Goal: Task Accomplishment & Management: Manage account settings

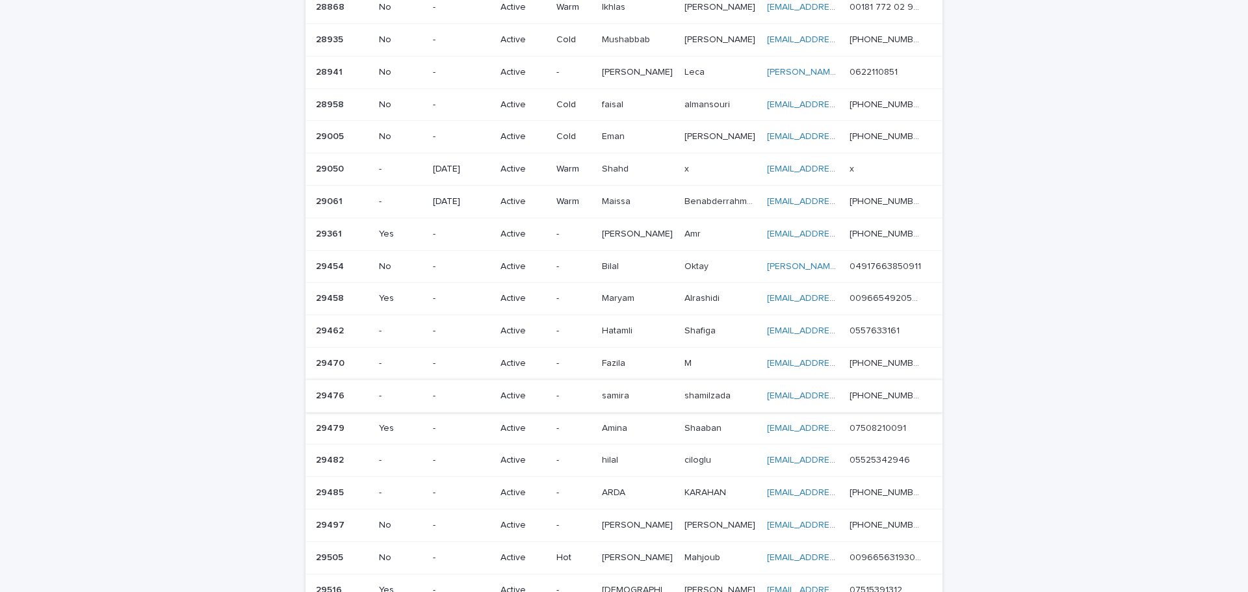
scroll to position [459, 0]
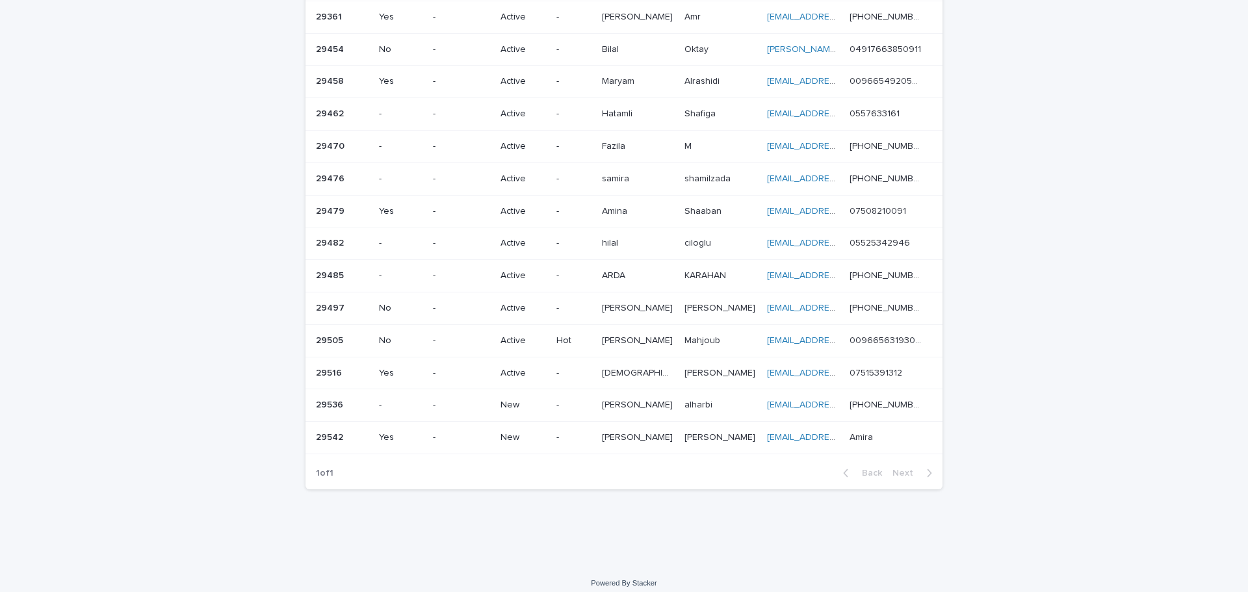
click at [568, 432] on p "-" at bounding box center [574, 437] width 34 height 11
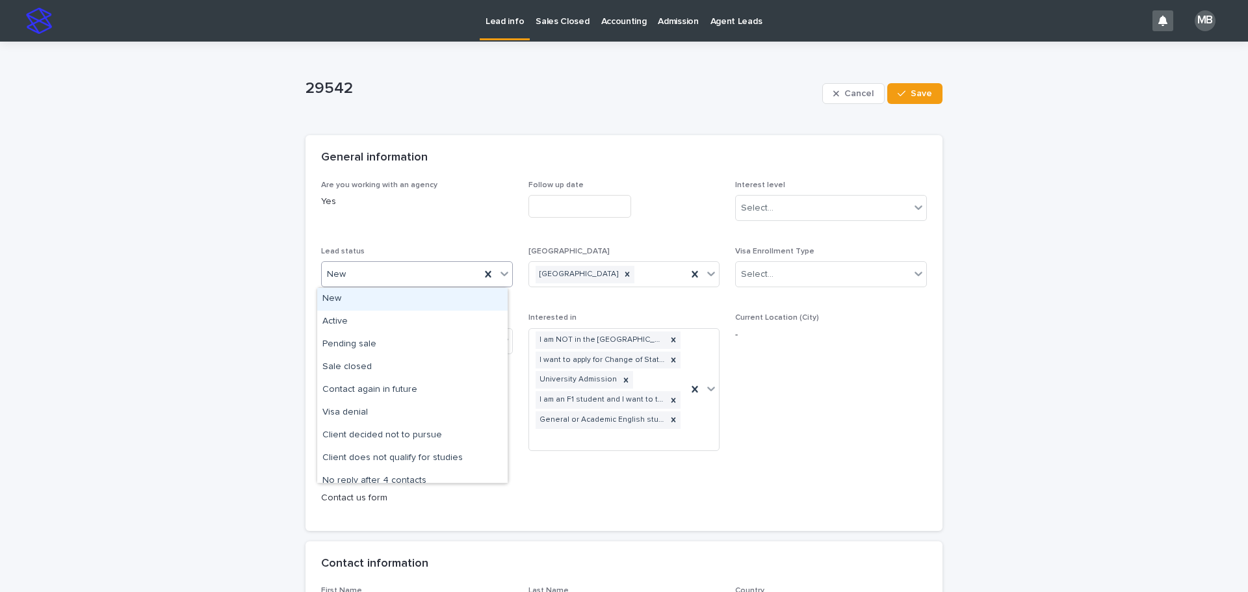
click at [498, 269] on icon at bounding box center [504, 273] width 13 height 13
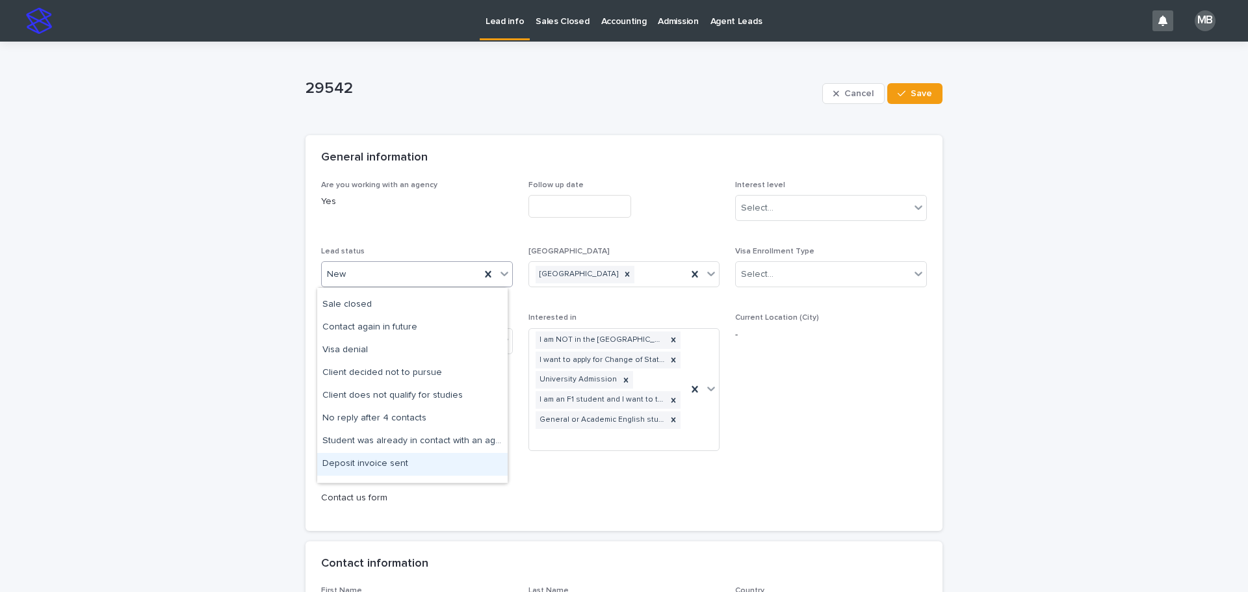
scroll to position [62, 0]
click at [459, 396] on div "Client does not qualify for studies" at bounding box center [412, 397] width 190 height 23
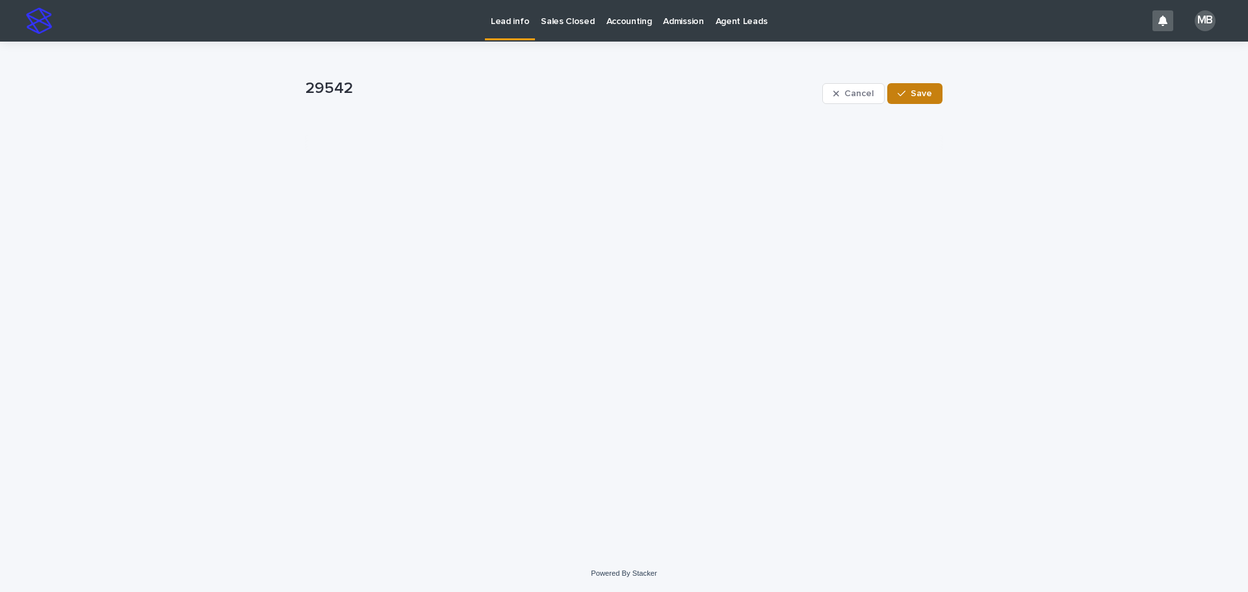
click at [622, 98] on button "Save" at bounding box center [914, 93] width 55 height 21
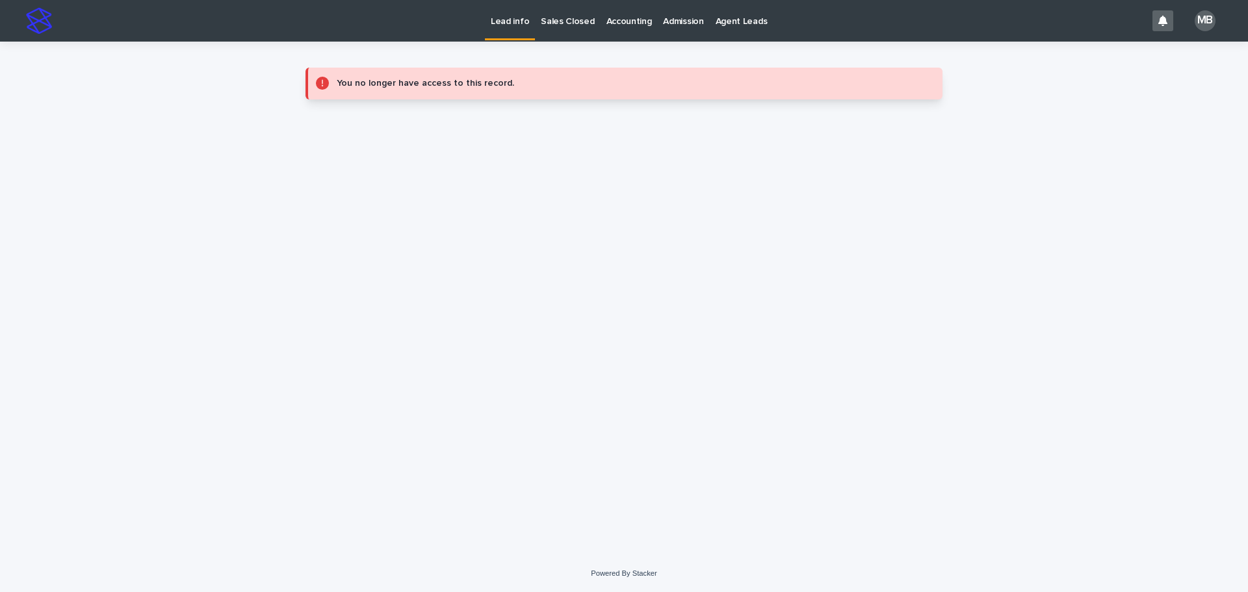
click at [498, 29] on link "Lead info" at bounding box center [510, 19] width 50 height 38
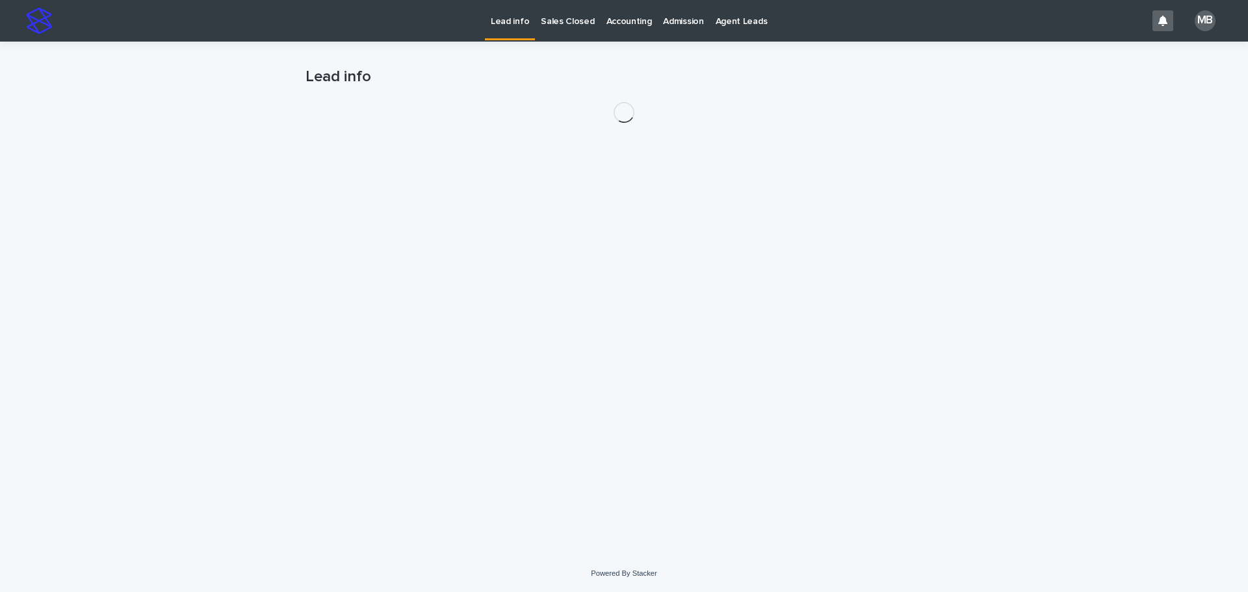
click at [218, 108] on div "Loading... Saving… Loading... Saving… Lead info" at bounding box center [624, 299] width 1248 height 514
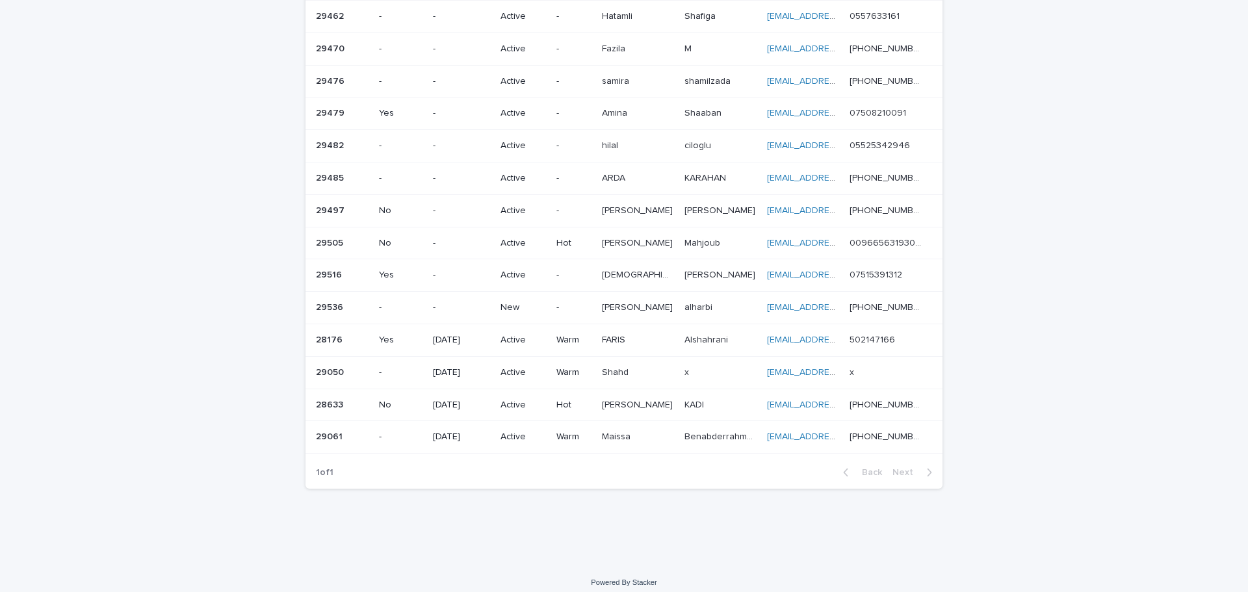
scroll to position [362, 0]
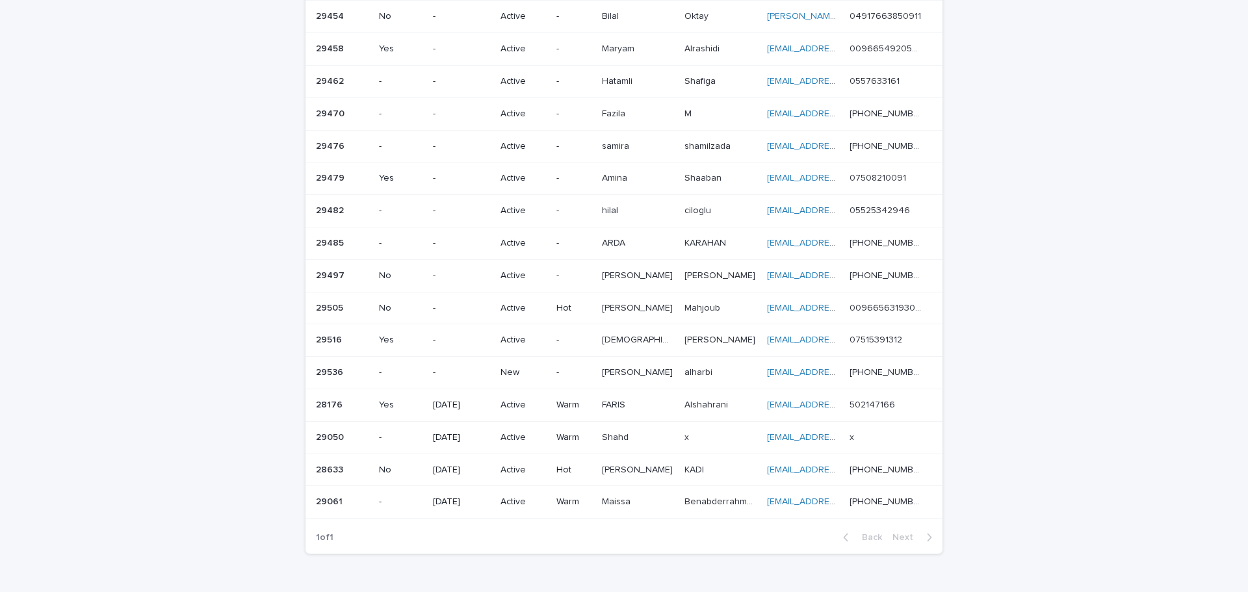
click at [622, 365] on p "[PERSON_NAME]" at bounding box center [638, 372] width 73 height 14
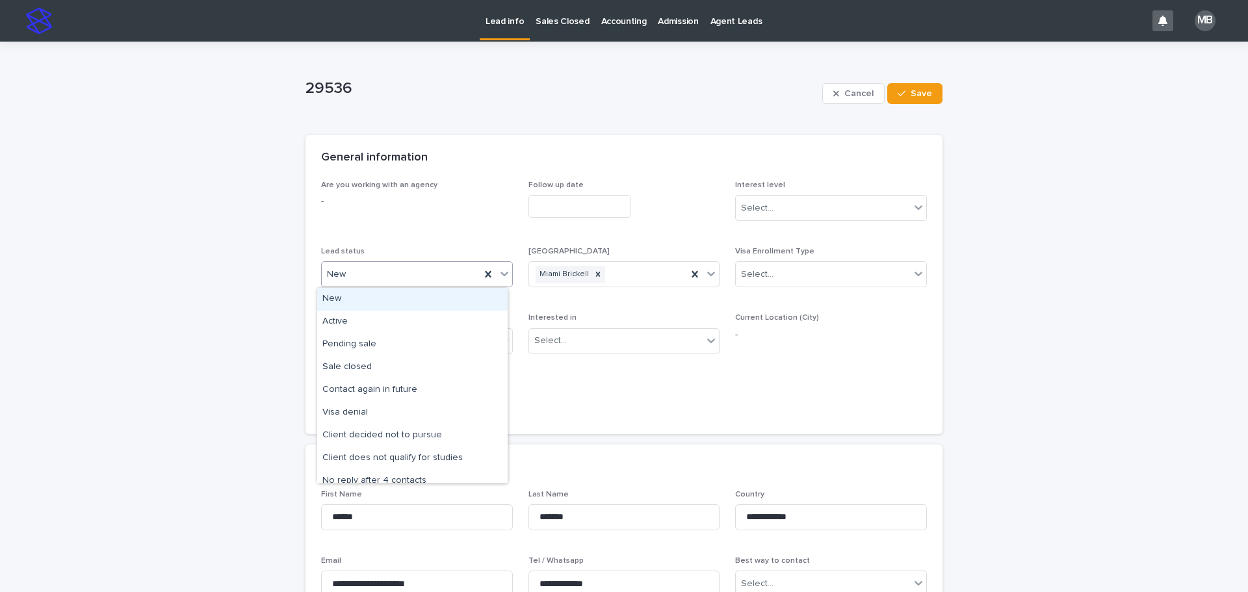
click at [498, 274] on icon at bounding box center [504, 273] width 13 height 13
click at [448, 316] on div "Active" at bounding box center [412, 322] width 190 height 23
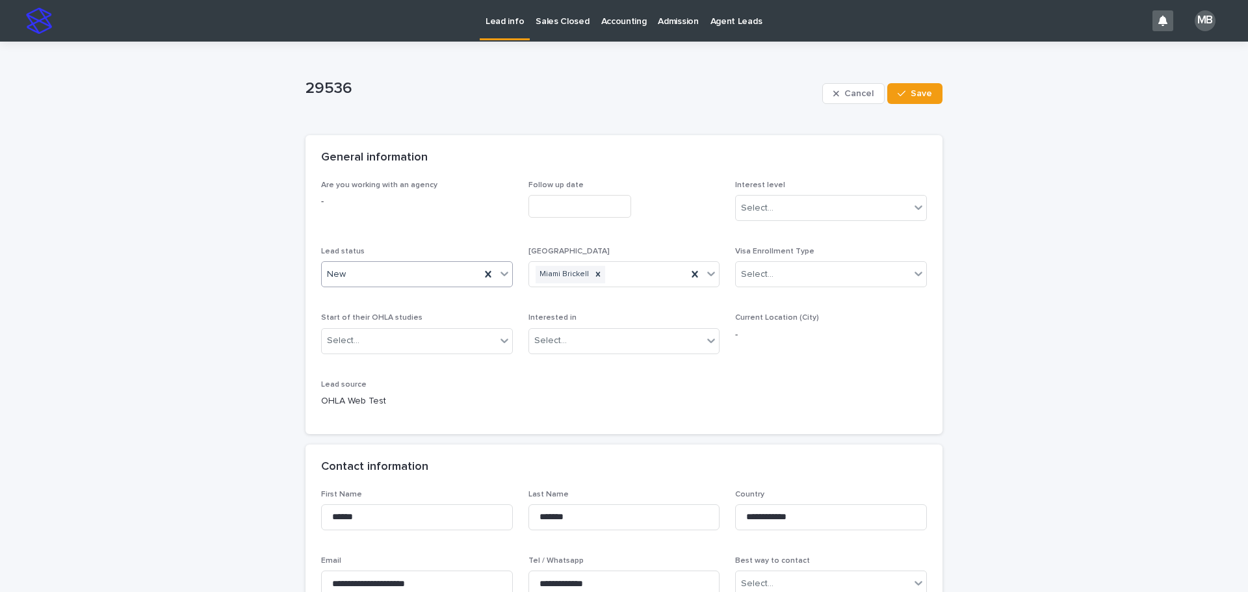
click at [308, 321] on div "Are you working with an agency - Follow up date Interest level Select... Lead s…" at bounding box center [624, 308] width 637 height 254
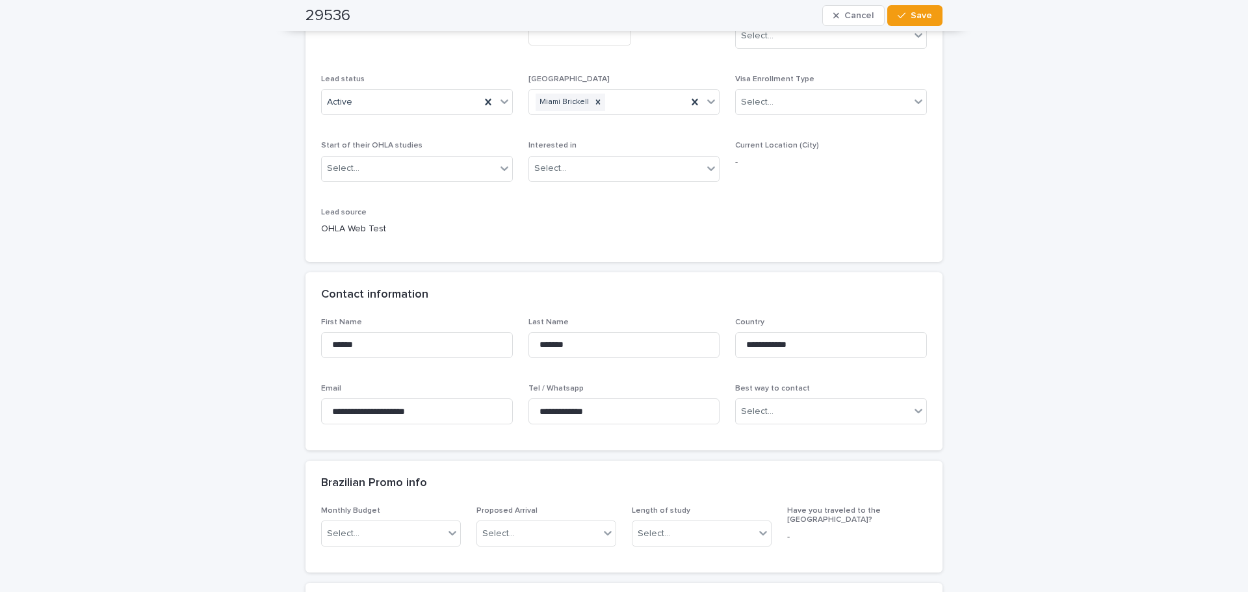
scroll to position [195, 0]
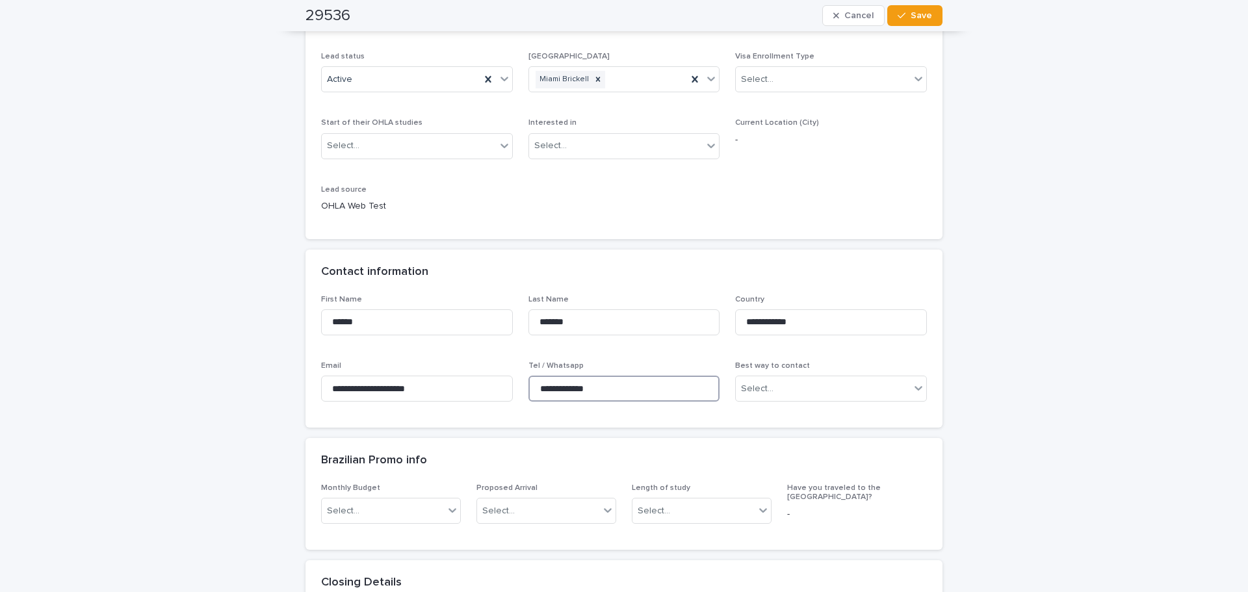
drag, startPoint x: 615, startPoint y: 381, endPoint x: 432, endPoint y: 371, distance: 183.0
click at [432, 371] on div "**********" at bounding box center [624, 354] width 606 height 118
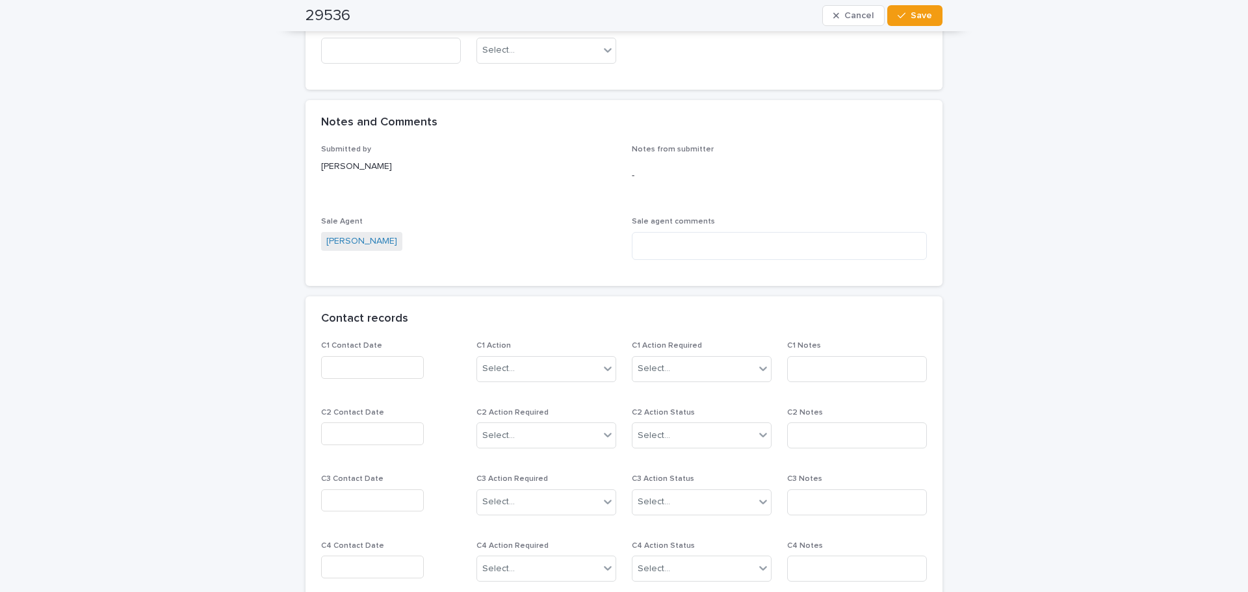
scroll to position [845, 0]
click at [378, 356] on input "text" at bounding box center [372, 367] width 103 height 23
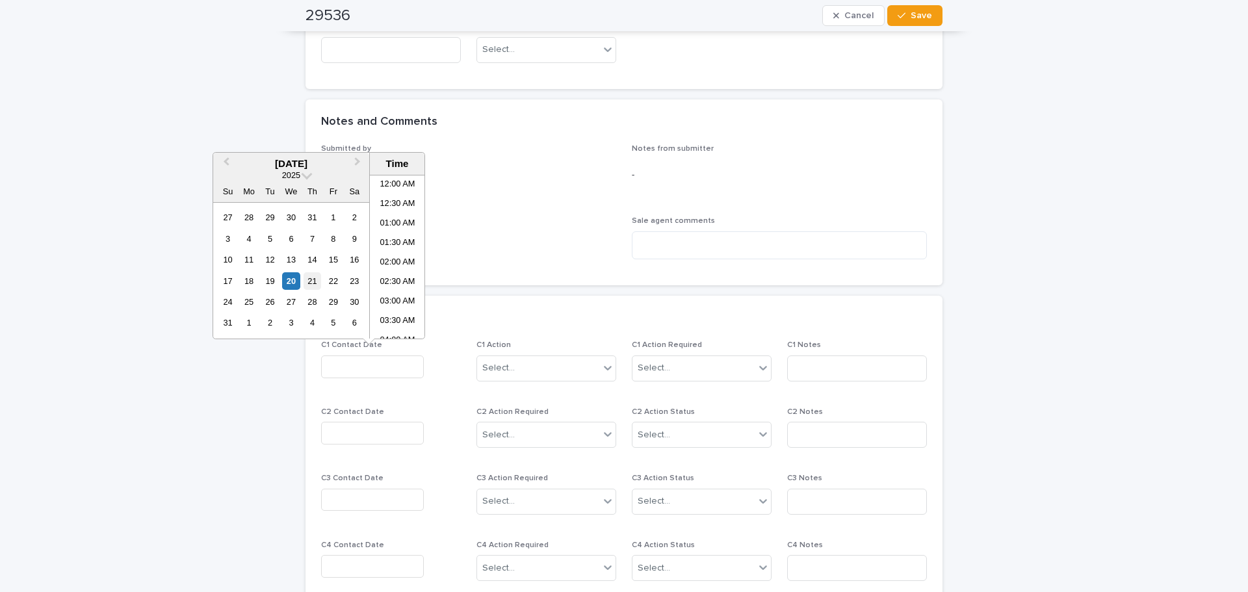
scroll to position [338, 0]
click at [294, 280] on div "20" at bounding box center [291, 281] width 18 height 18
click at [393, 262] on li "10:30 AM" at bounding box center [397, 257] width 55 height 20
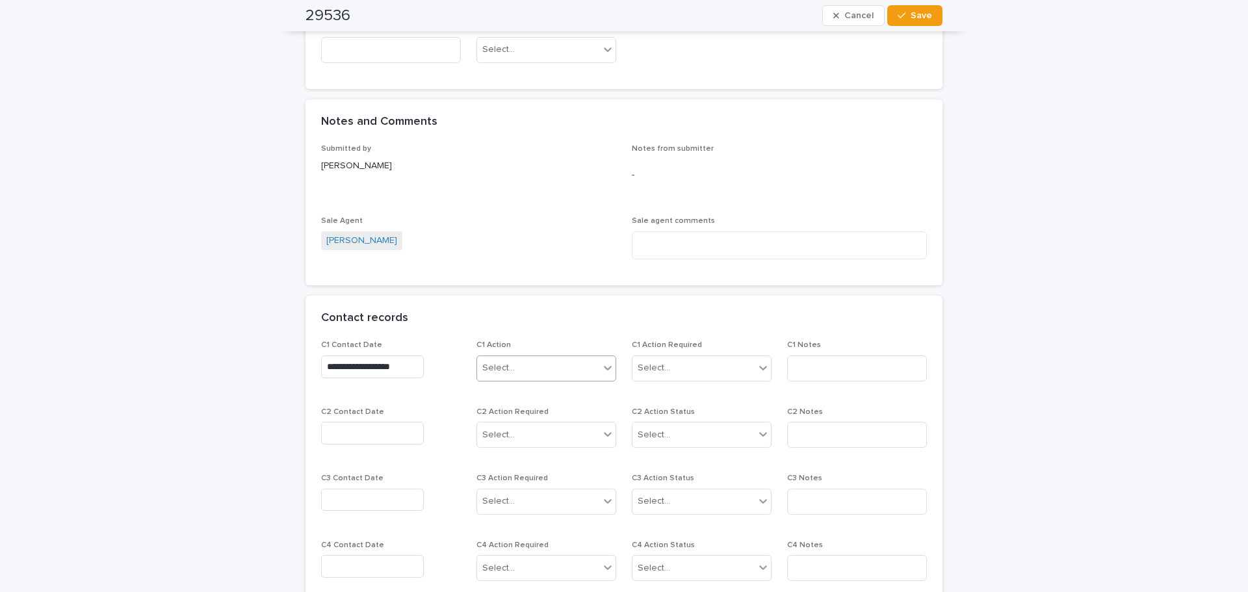
type input "**********"
click at [586, 381] on body "**********" at bounding box center [624, 296] width 1248 height 592
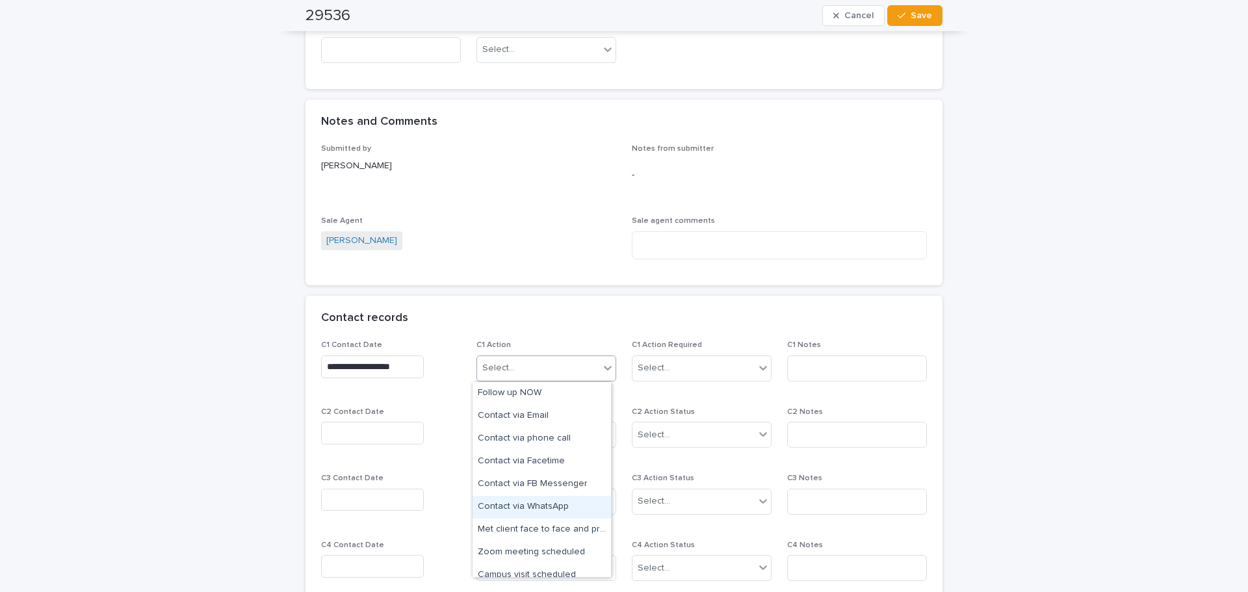
click at [564, 506] on div "Contact via WhatsApp" at bounding box center [542, 507] width 138 height 23
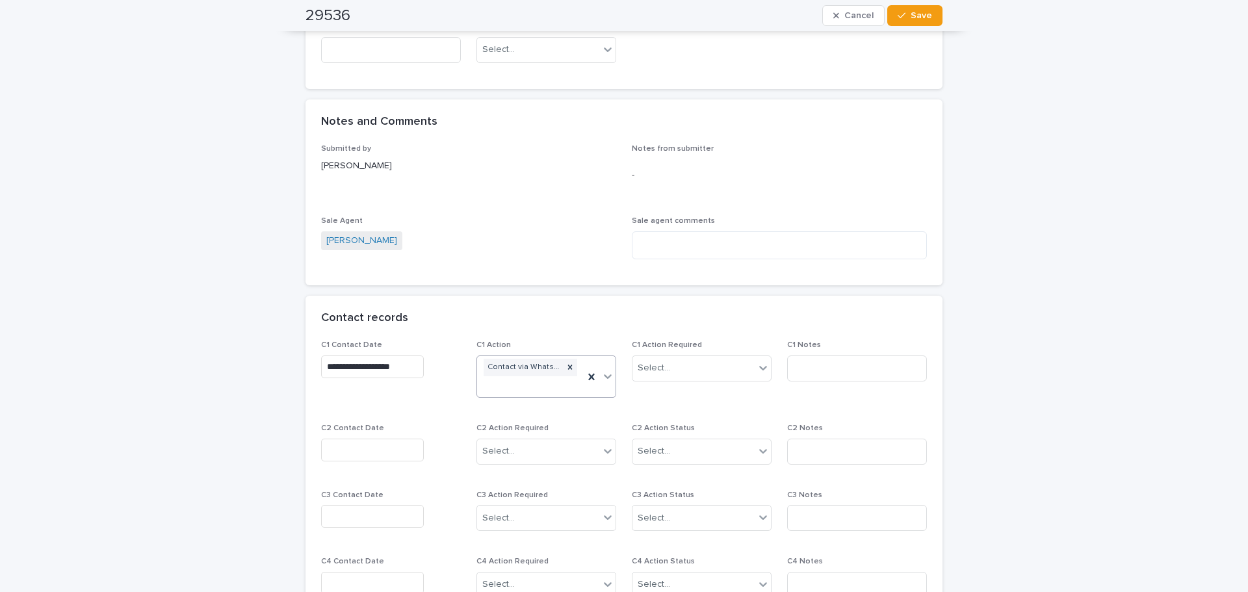
scroll to position [854, 0]
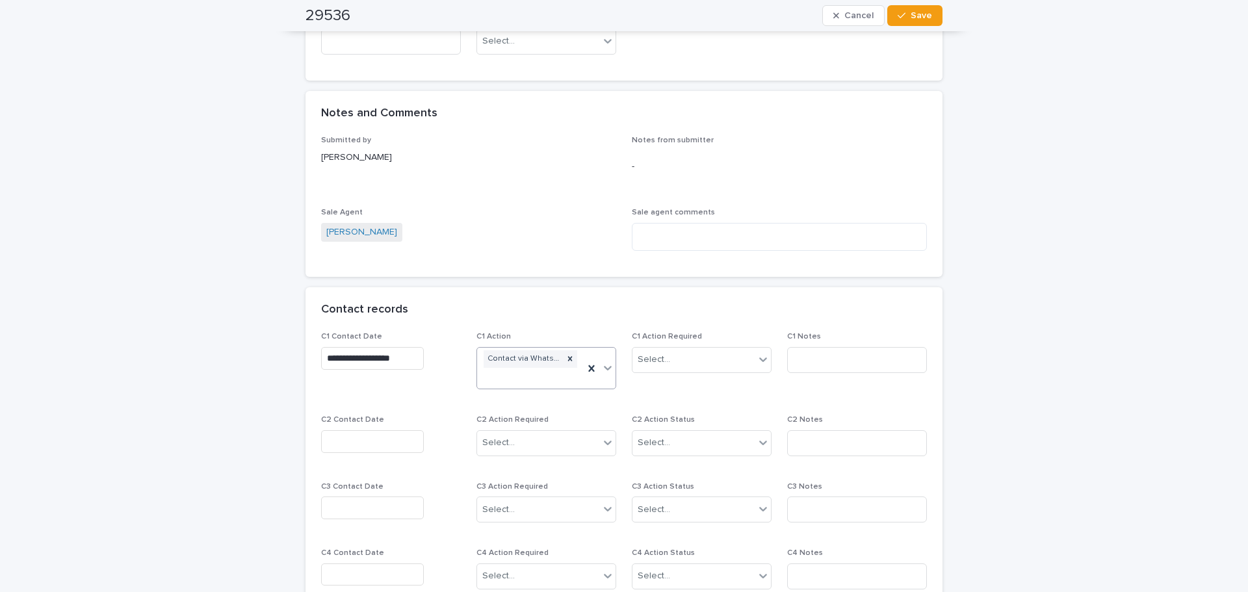
click at [622, 332] on div "**********" at bounding box center [624, 39] width 1248 height 1703
click at [622, 412] on div "**********" at bounding box center [624, 39] width 1248 height 1703
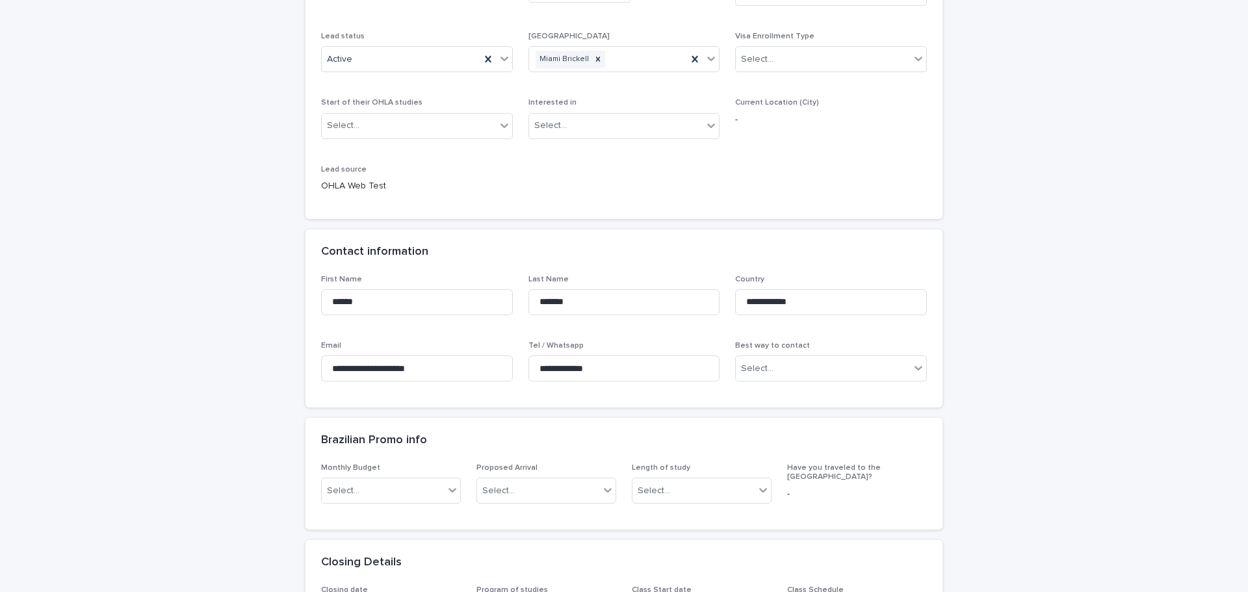
scroll to position [269, 0]
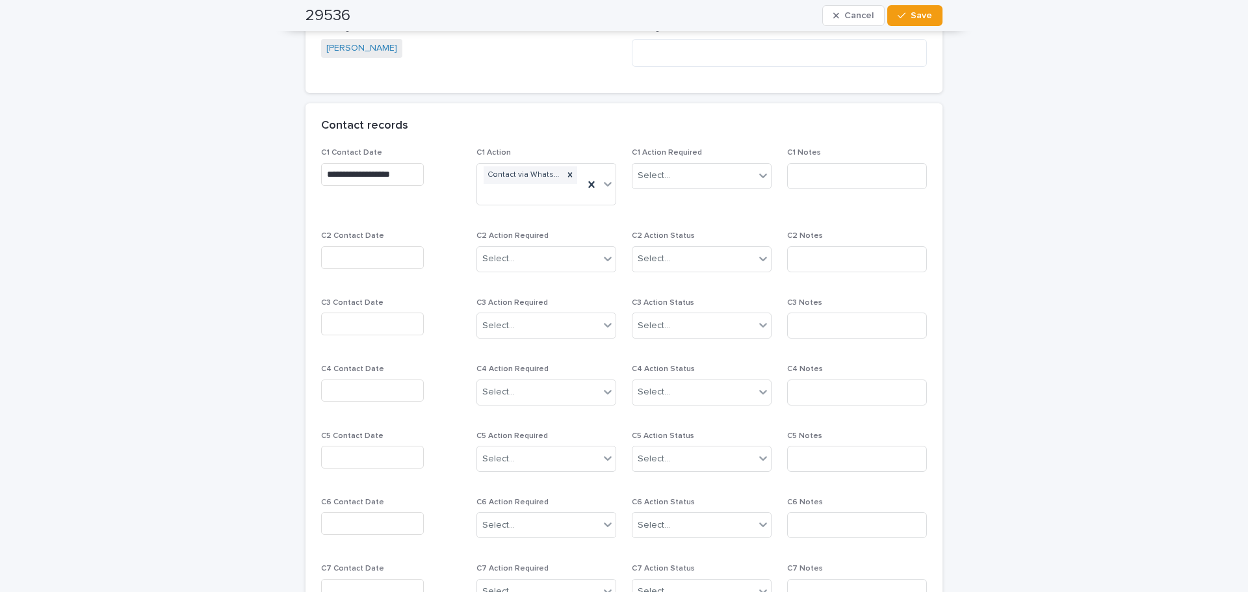
scroll to position [1049, 0]
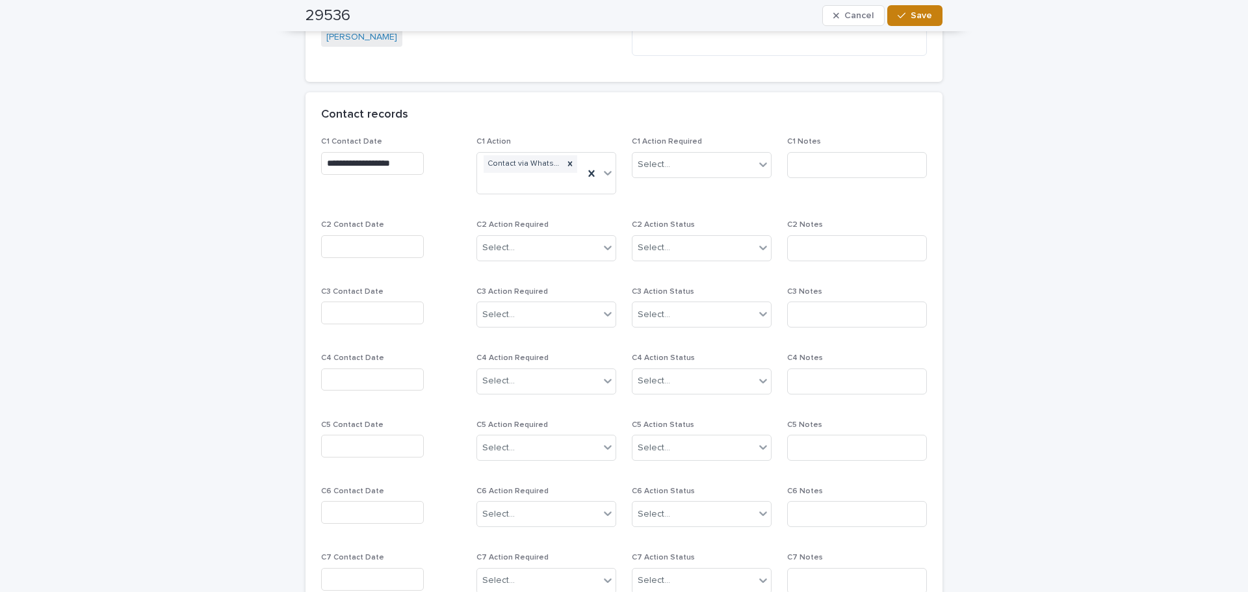
click at [622, 16] on div "button" at bounding box center [904, 15] width 13 height 9
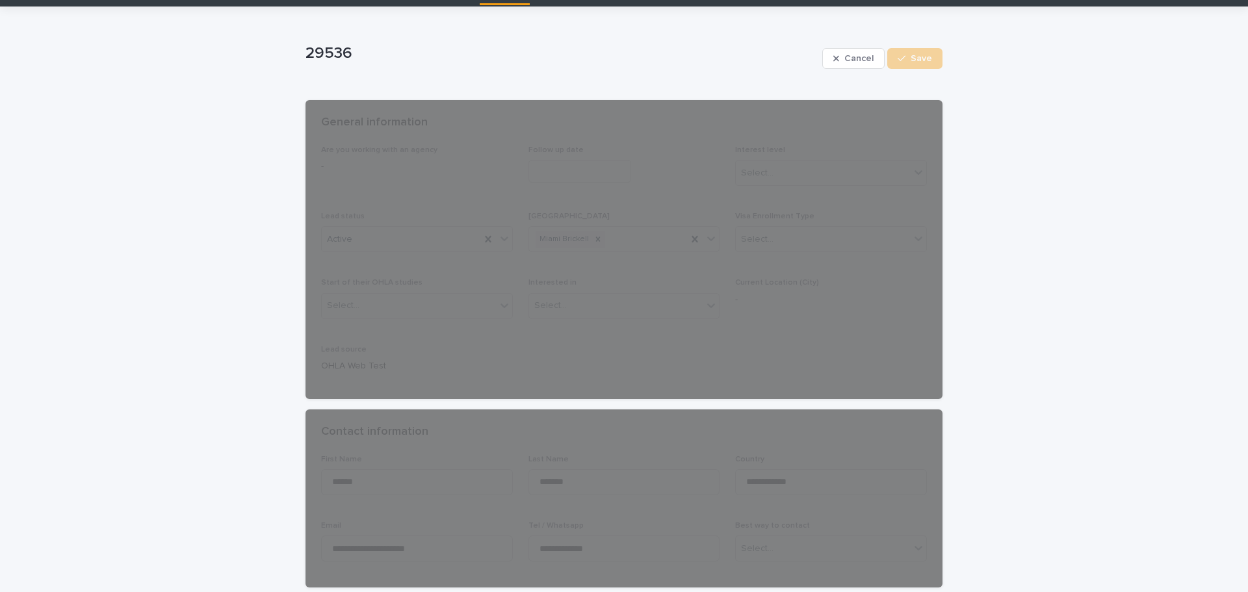
scroll to position [0, 0]
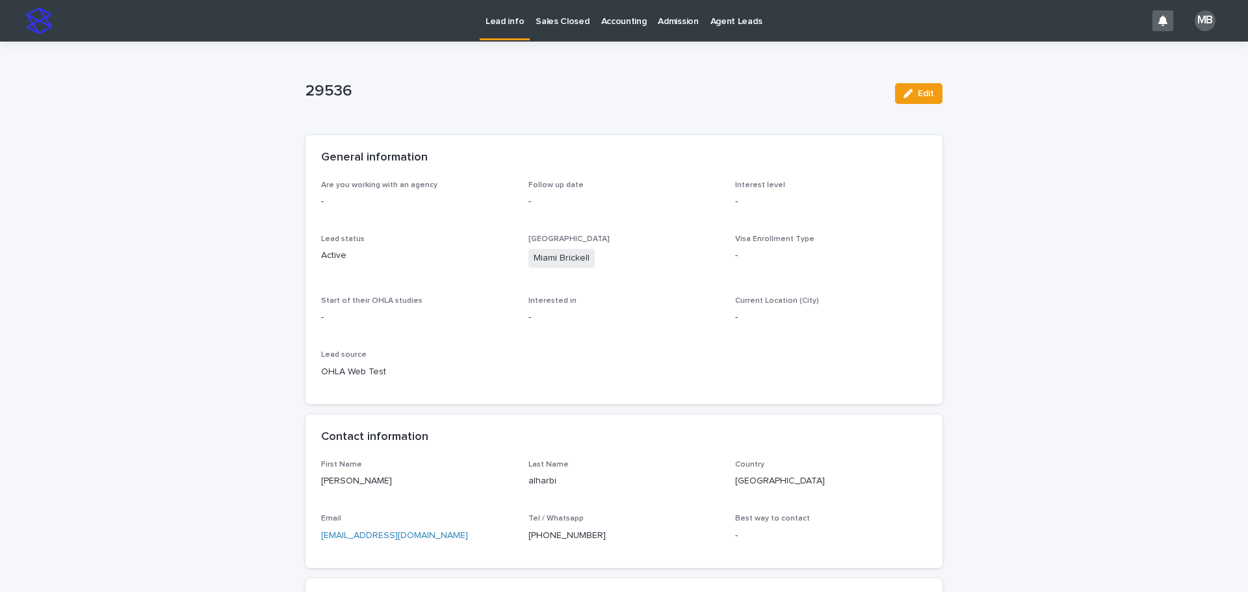
click at [509, 26] on p "Lead info" at bounding box center [505, 13] width 38 height 27
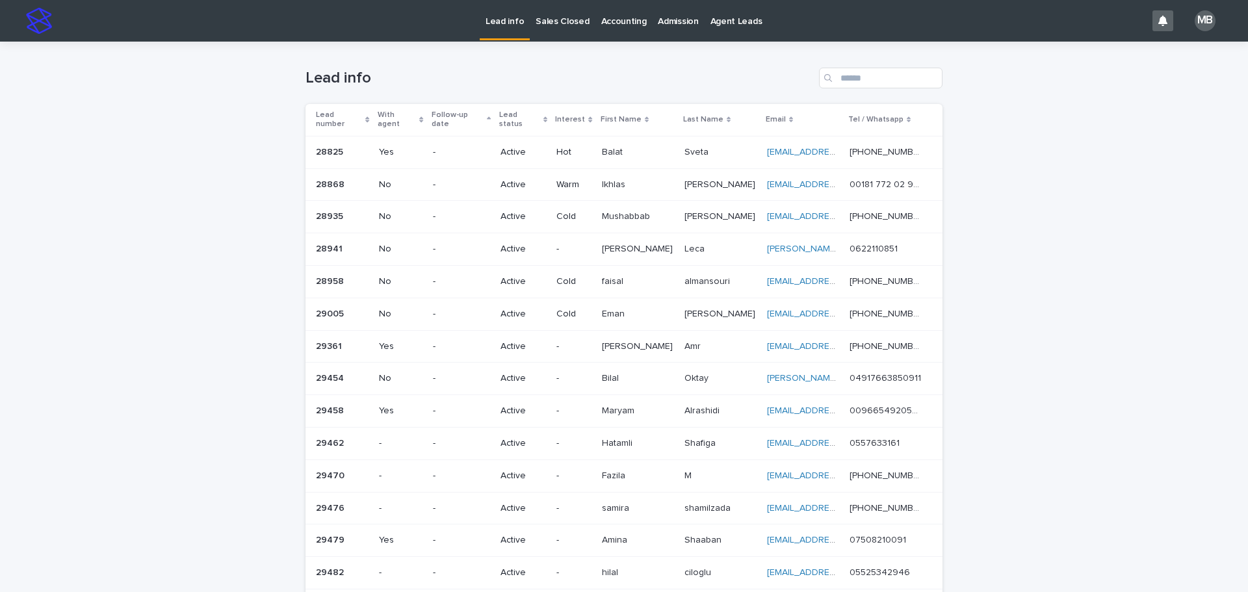
click at [244, 128] on div "Loading... Saving… Loading... Saving… Lead info Lead number With agent Follow-u…" at bounding box center [624, 517] width 1248 height 950
click at [575, 14] on p "Sales Closed" at bounding box center [562, 13] width 53 height 27
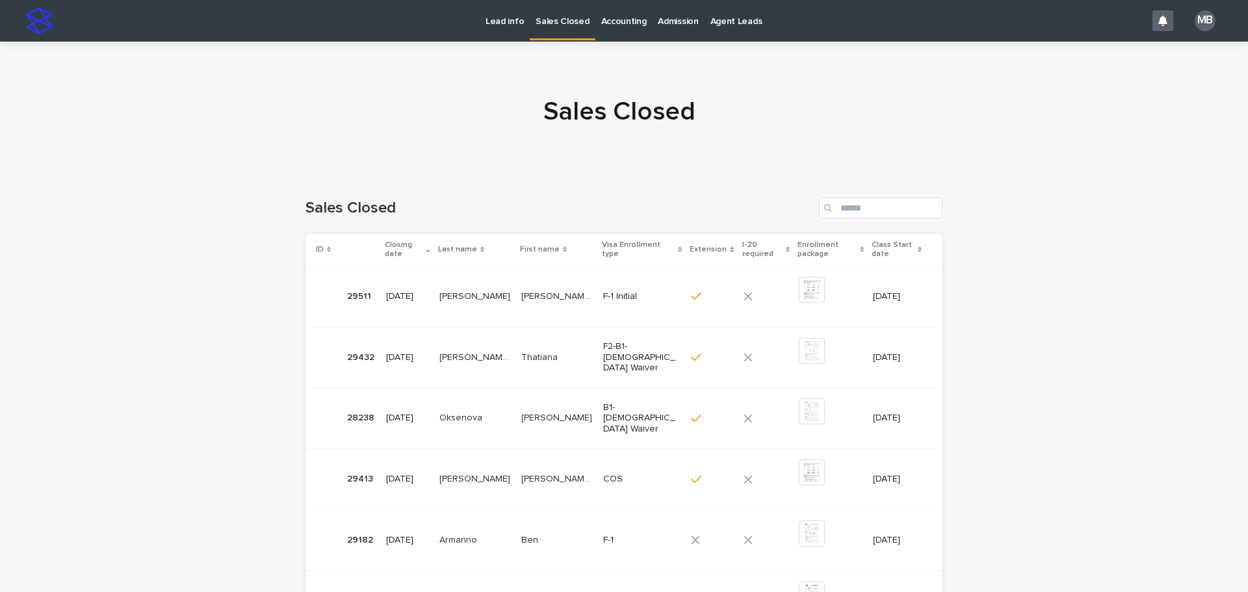
click at [508, 25] on p "Lead info" at bounding box center [505, 13] width 38 height 27
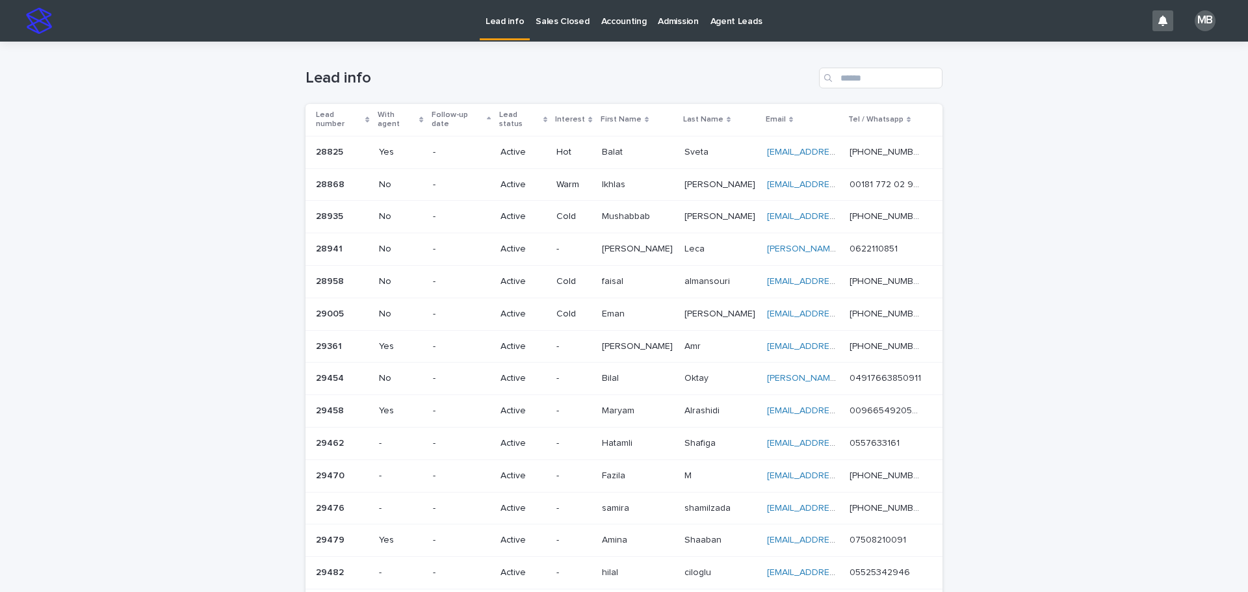
click at [622, 363] on div "Lead info Sales Closed Accounting Admission Agent Leads MB Loading... Saving… L…" at bounding box center [624, 296] width 1248 height 592
click at [622, 343] on div "Loading... Saving… Loading... Saving… Lead info Lead number With agent Follow-u…" at bounding box center [624, 517] width 1248 height 950
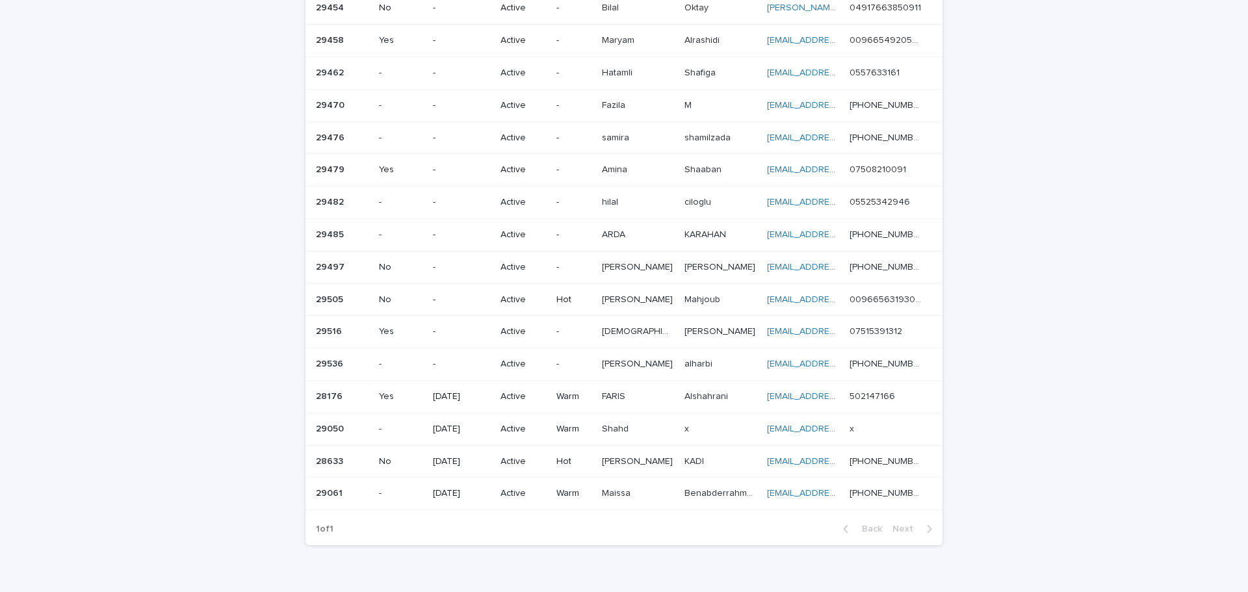
scroll to position [390, 0]
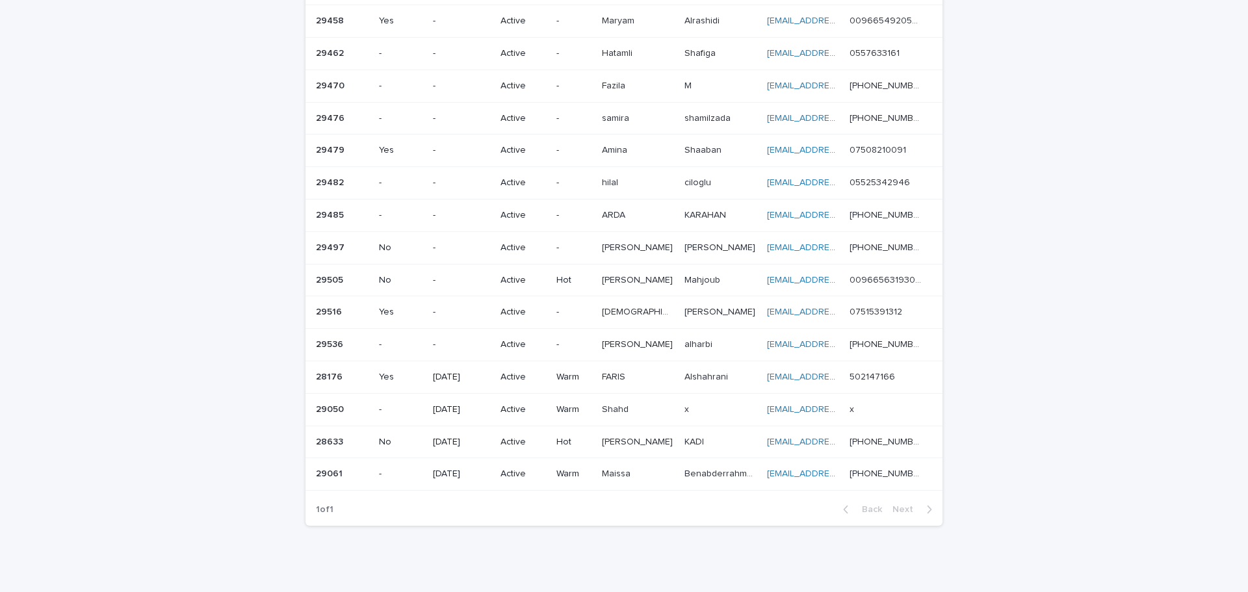
click at [622, 428] on div "Loading... Saving… Loading... Saving… Lead info Lead number With agent Follow-u…" at bounding box center [624, 127] width 1248 height 950
click at [622, 408] on div "Loading... Saving… Loading... Saving… Lead info Lead number With agent Follow-u…" at bounding box center [624, 127] width 1248 height 950
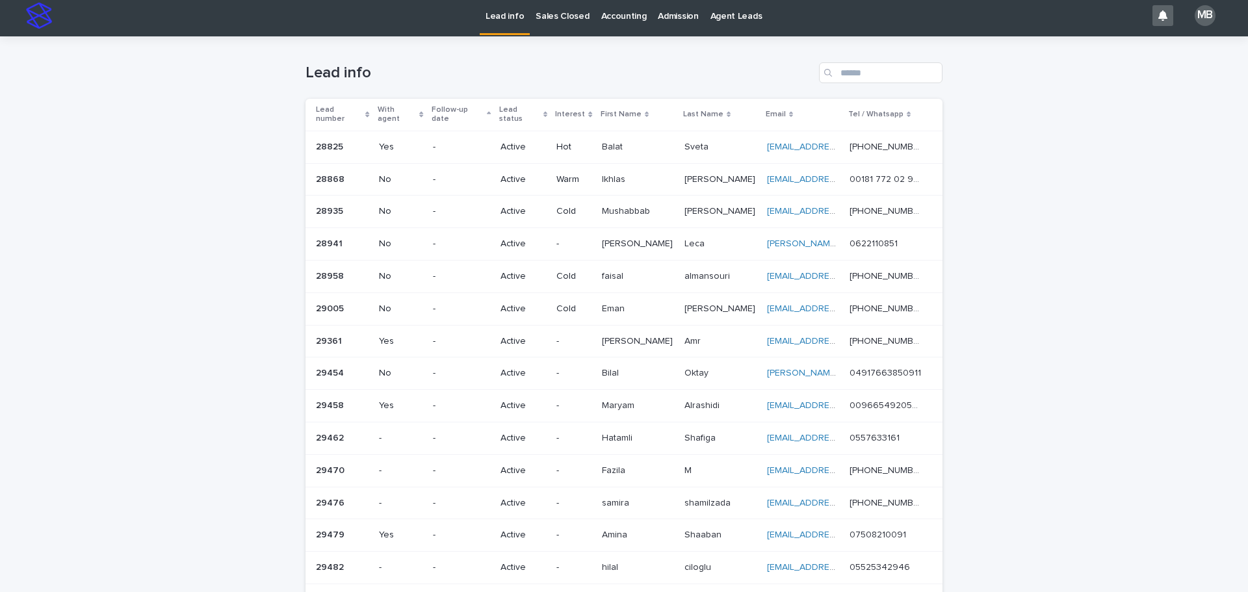
scroll to position [0, 0]
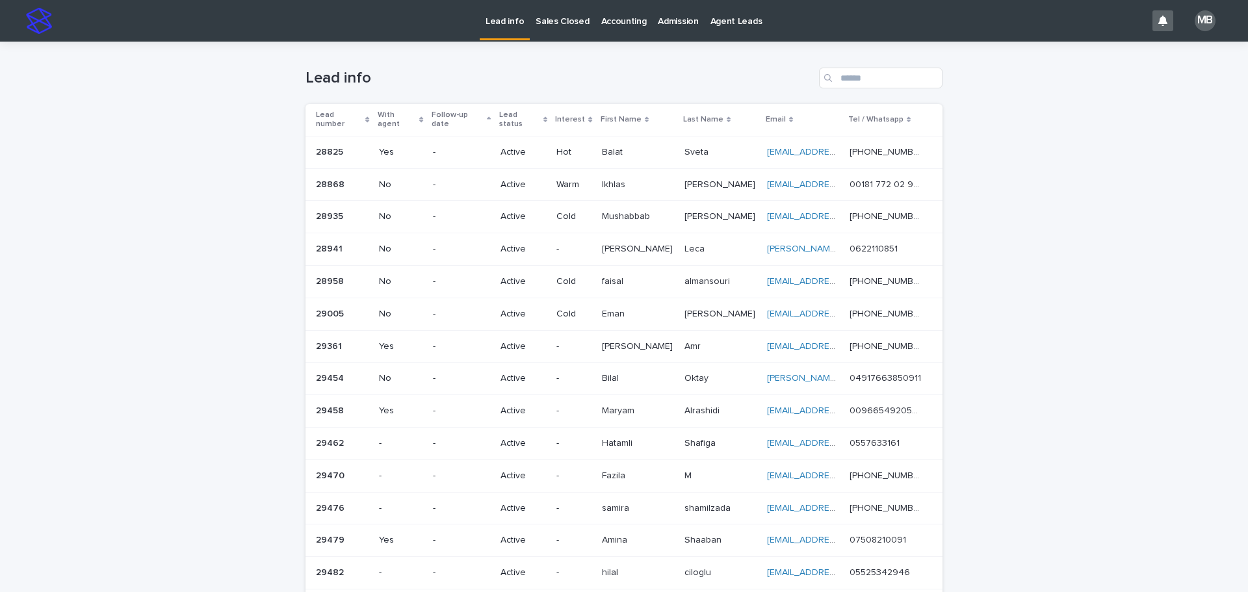
click at [579, 24] on p "Sales Closed" at bounding box center [562, 13] width 53 height 27
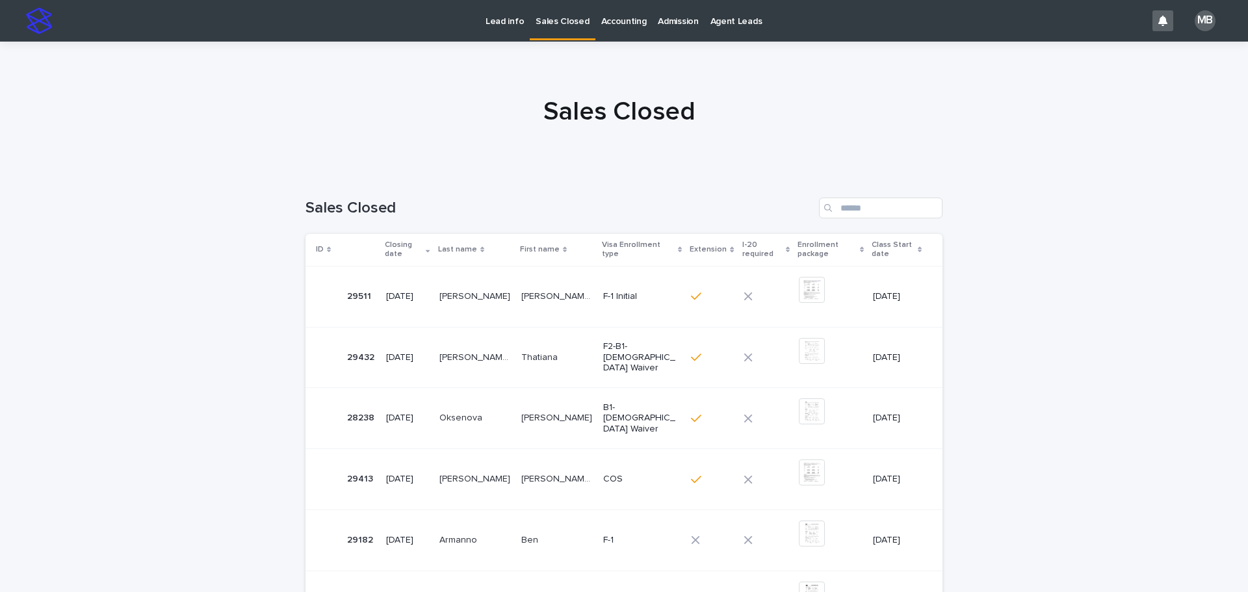
click at [504, 25] on p "Lead info" at bounding box center [505, 13] width 38 height 27
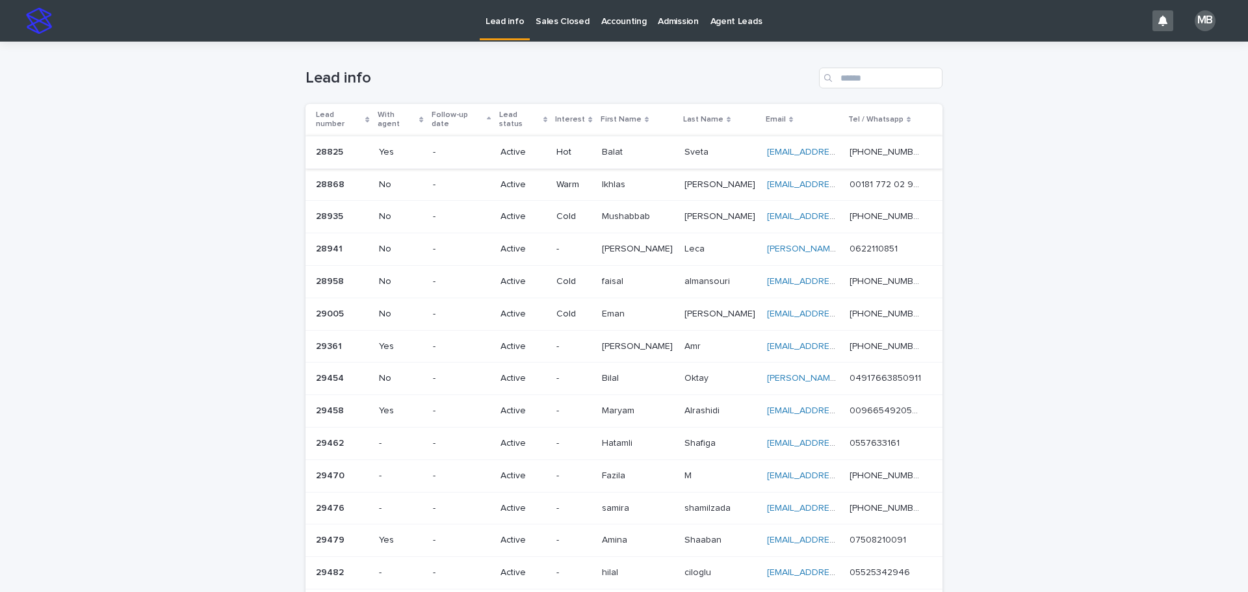
click at [622, 306] on div "Loading... Saving… Loading... Saving… Lead info Lead number With agent Follow-u…" at bounding box center [624, 517] width 1248 height 950
drag, startPoint x: 410, startPoint y: 81, endPoint x: 1106, endPoint y: 307, distance: 731.3
click at [622, 307] on div "Lead info Sales Closed Accounting Admission Agent Leads MB Loading... Saving… L…" at bounding box center [624, 514] width 1248 height 1029
click at [622, 301] on div "Loading... Saving… Loading... Saving… Lead info Lead number With agent Follow-u…" at bounding box center [624, 517] width 1248 height 950
click at [571, 31] on link "Sales Closed" at bounding box center [562, 20] width 65 height 40
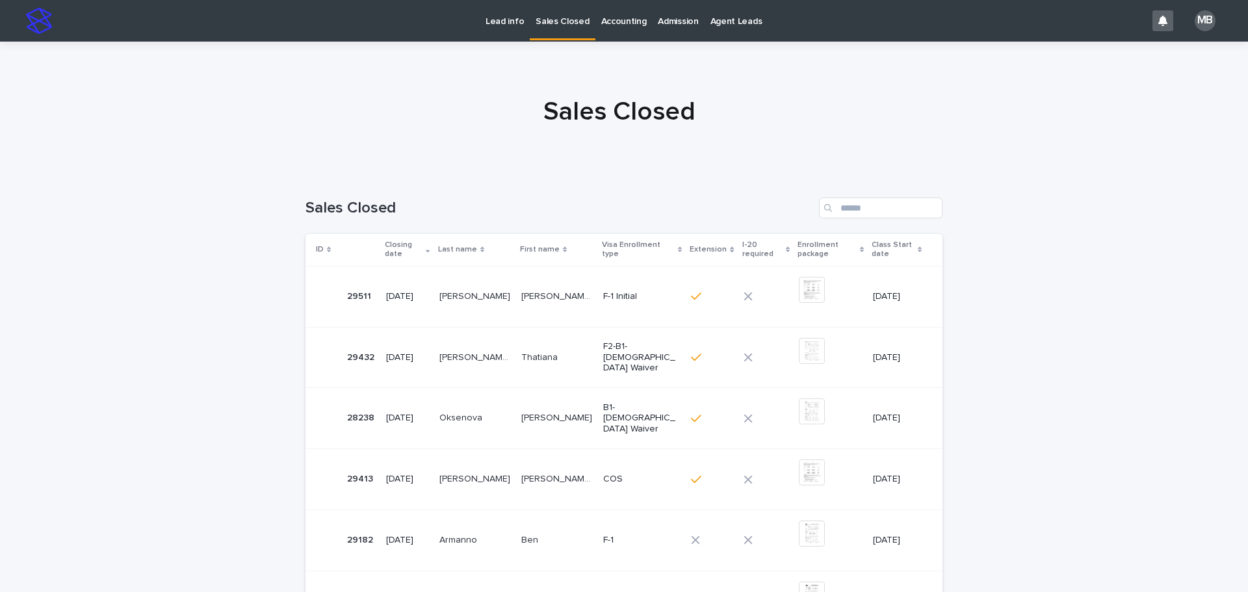
click at [511, 18] on p "Lead info" at bounding box center [505, 13] width 38 height 27
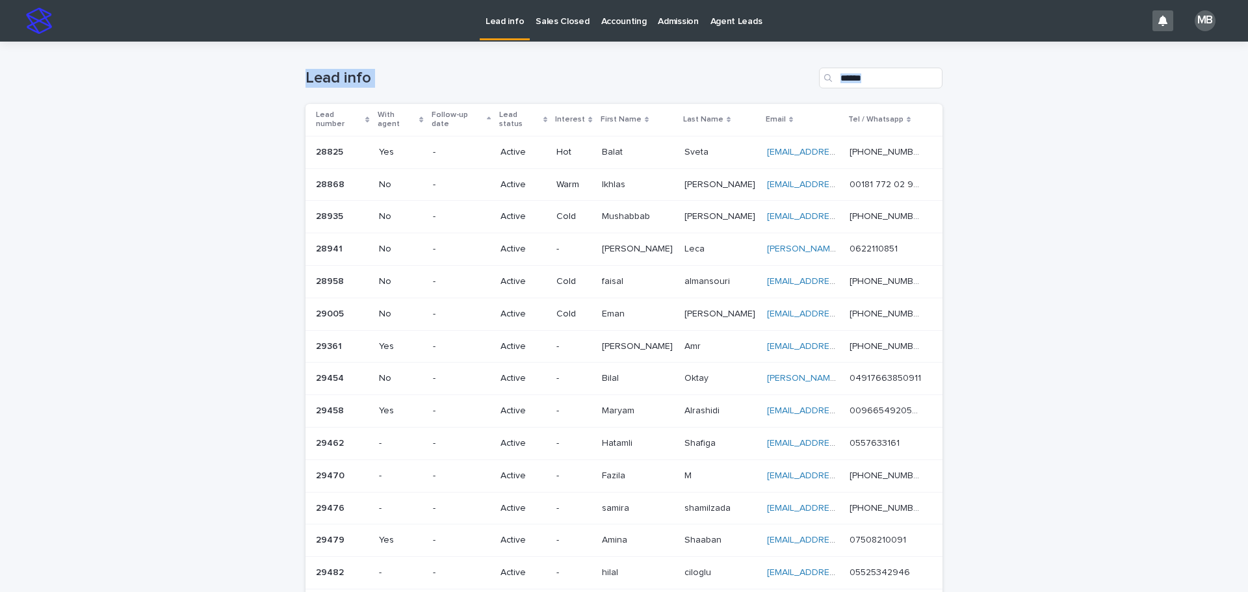
drag, startPoint x: 687, startPoint y: 254, endPoint x: 1096, endPoint y: 389, distance: 431.4
click at [622, 395] on div "Loading... Saving… Loading... Saving… Lead info Lead number With agent Follow-u…" at bounding box center [624, 517] width 1248 height 950
click at [622, 387] on div "Loading... Saving… Loading... Saving… Lead info Lead number With agent Follow-u…" at bounding box center [624, 517] width 1248 height 950
